Goal: Information Seeking & Learning: Learn about a topic

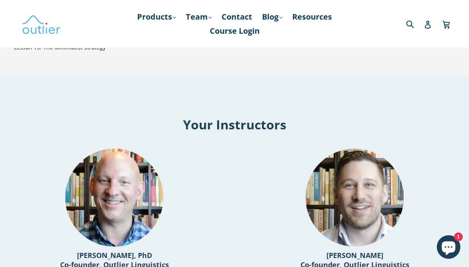
scroll to position [687, 0]
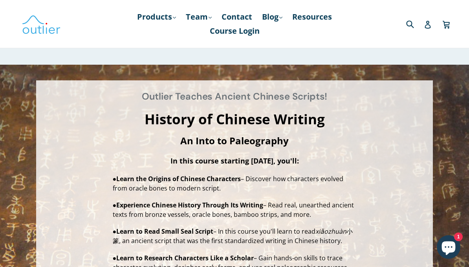
click at [153, 20] on link "Products .cls-1{fill:#231f20} expand" at bounding box center [156, 17] width 47 height 14
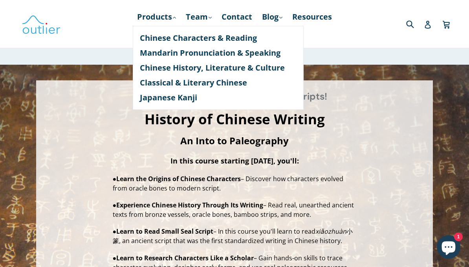
click at [272, 69] on link "Chinese History, Literature & Culture" at bounding box center [218, 67] width 157 height 15
